Goal: Task Accomplishment & Management: Use online tool/utility

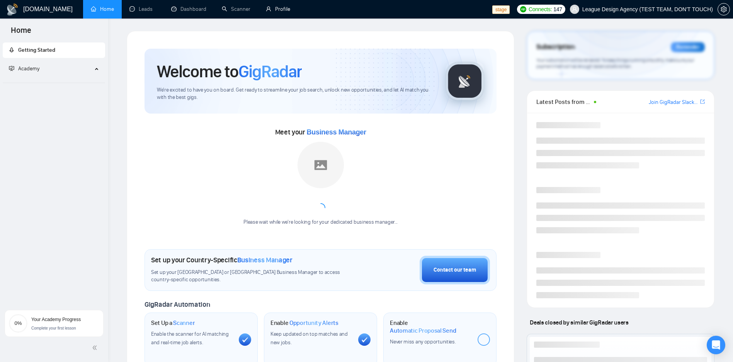
click at [286, 12] on link "Profile" at bounding box center [278, 9] width 24 height 7
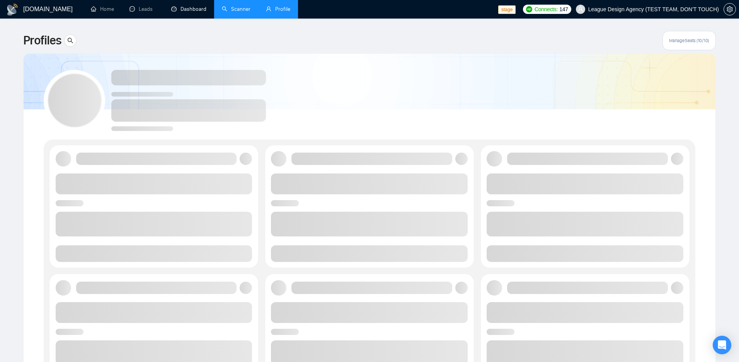
click at [223, 6] on link "Scanner" at bounding box center [236, 9] width 29 height 7
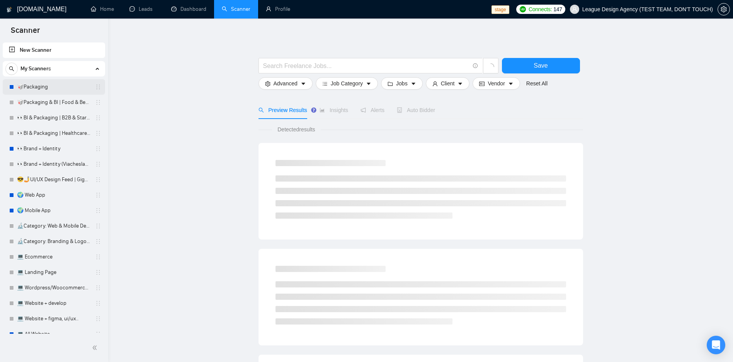
click at [41, 88] on link "🥡Packaging" at bounding box center [53, 86] width 73 height 15
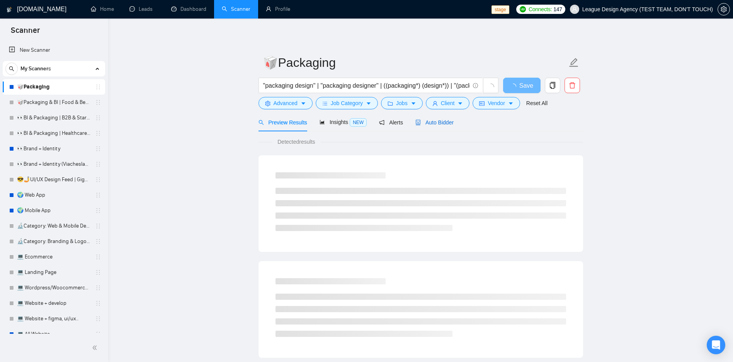
click at [417, 120] on icon "robot" at bounding box center [417, 122] width 5 height 5
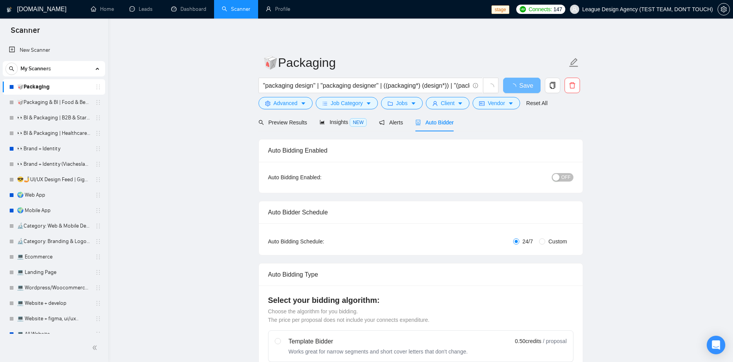
checkbox input "true"
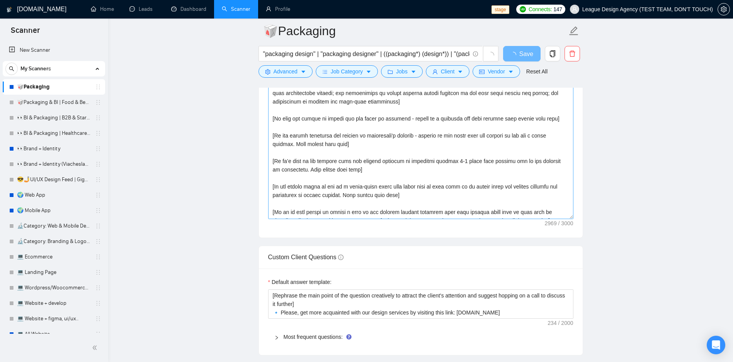
scroll to position [230, 0]
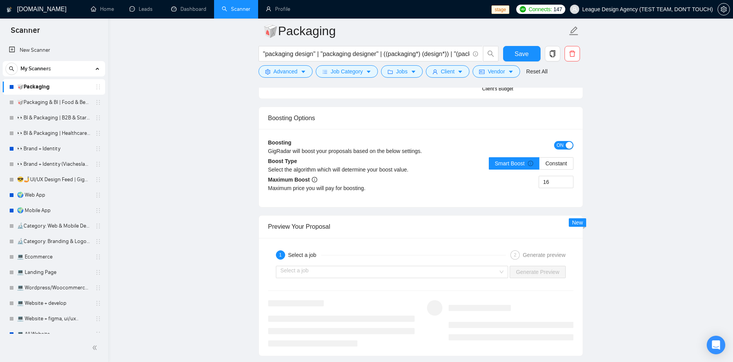
click at [451, 141] on div "Boosting GigRadar will boost your proposals based on the below settings." at bounding box center [382, 149] width 229 height 22
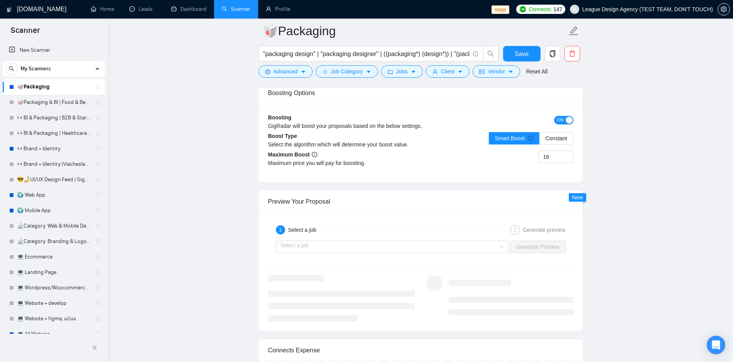
scroll to position [1484, 0]
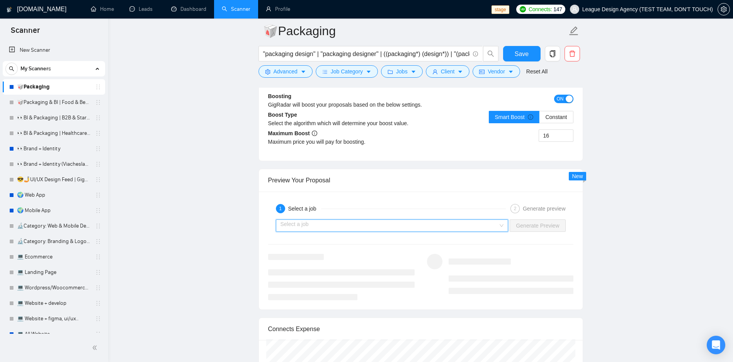
click at [388, 225] on input "search" at bounding box center [390, 226] width 218 height 12
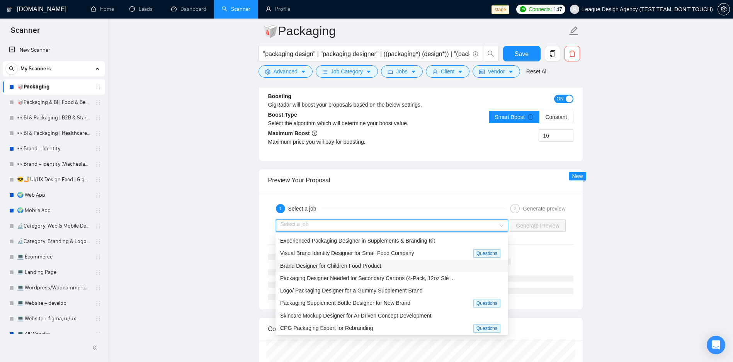
click at [332, 262] on div "Brand Designer for Children Food Product" at bounding box center [391, 266] width 223 height 9
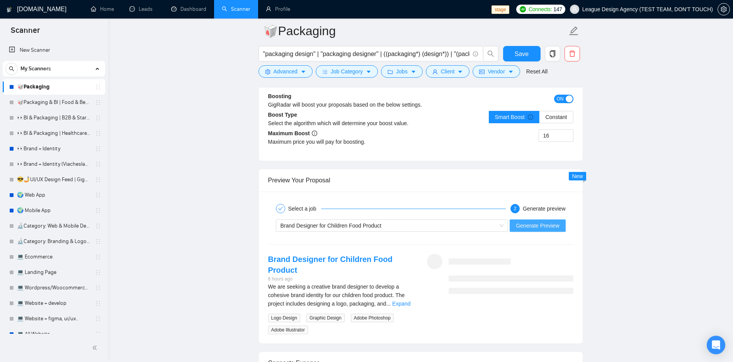
click at [547, 226] on span "Generate Preview" at bounding box center [537, 225] width 43 height 9
